Goal: Task Accomplishment & Management: Manage account settings

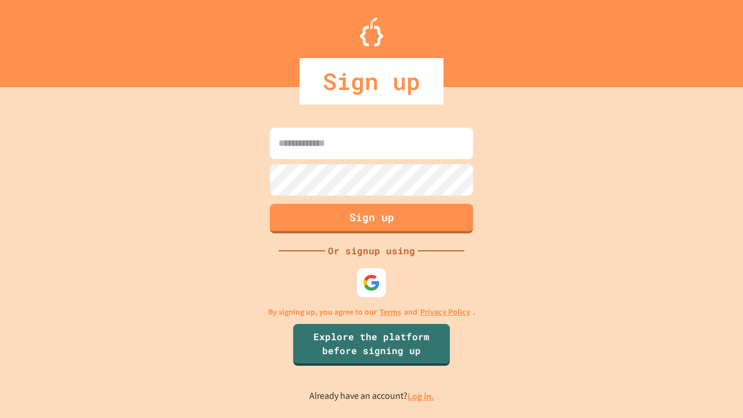
click at [422, 396] on link "Log in." at bounding box center [421, 396] width 27 height 12
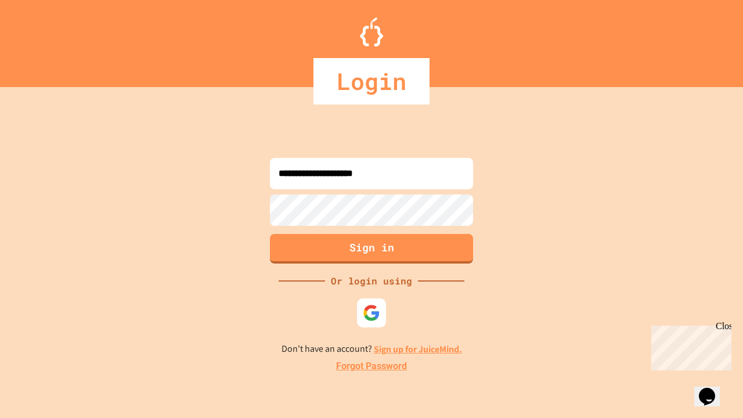
type input "**********"
